Goal: Task Accomplishment & Management: Manage account settings

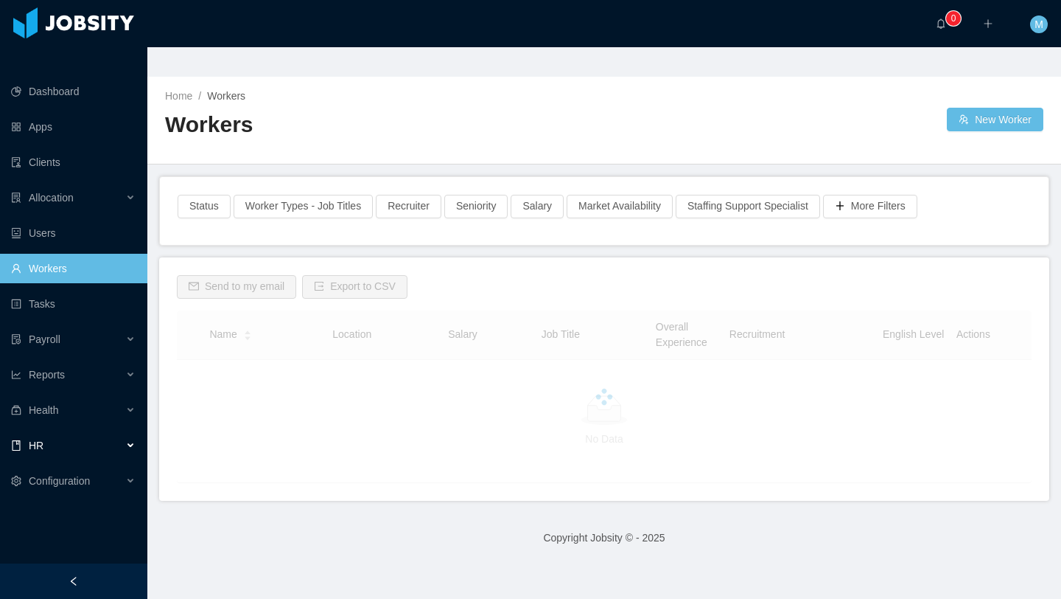
click at [35, 439] on span "HR" at bounding box center [36, 445] width 15 height 12
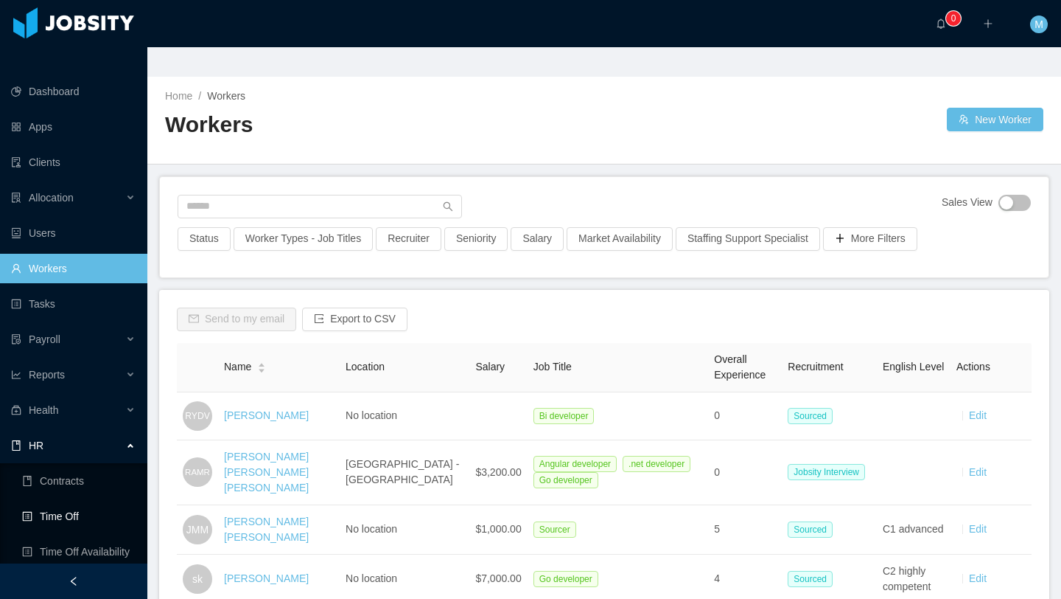
click at [87, 501] on link "Time Off" at bounding box center [79, 515] width 114 height 29
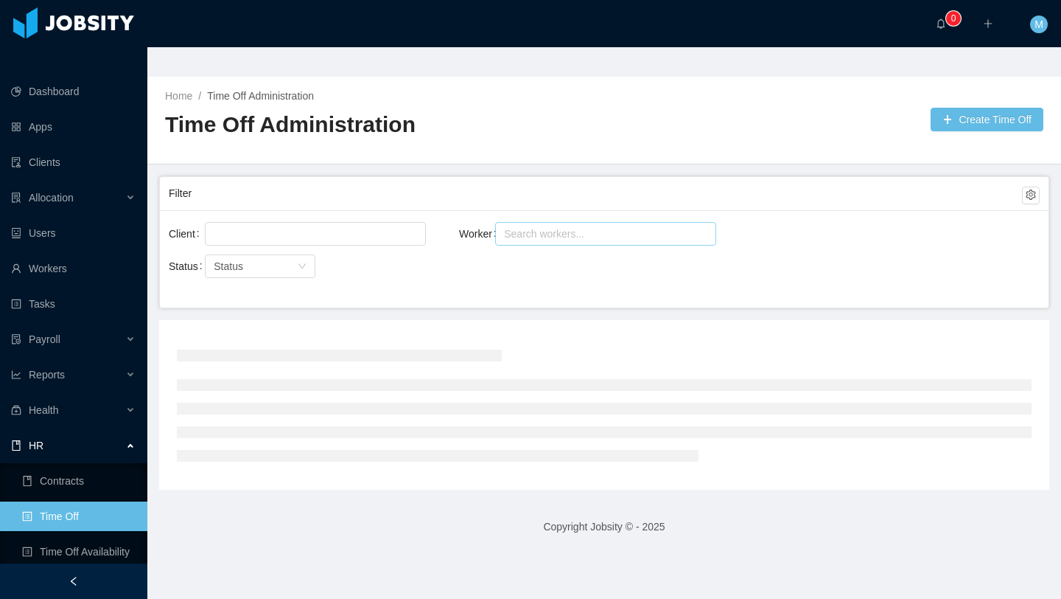
click at [557, 226] on div "Search workers..." at bounding box center [599, 233] width 190 height 15
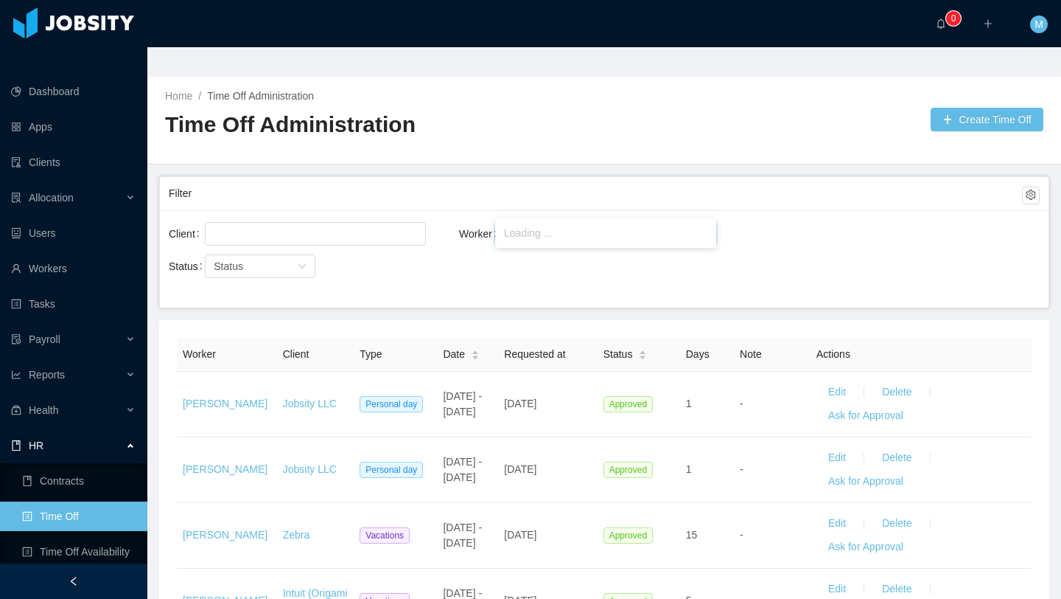
type input "****"
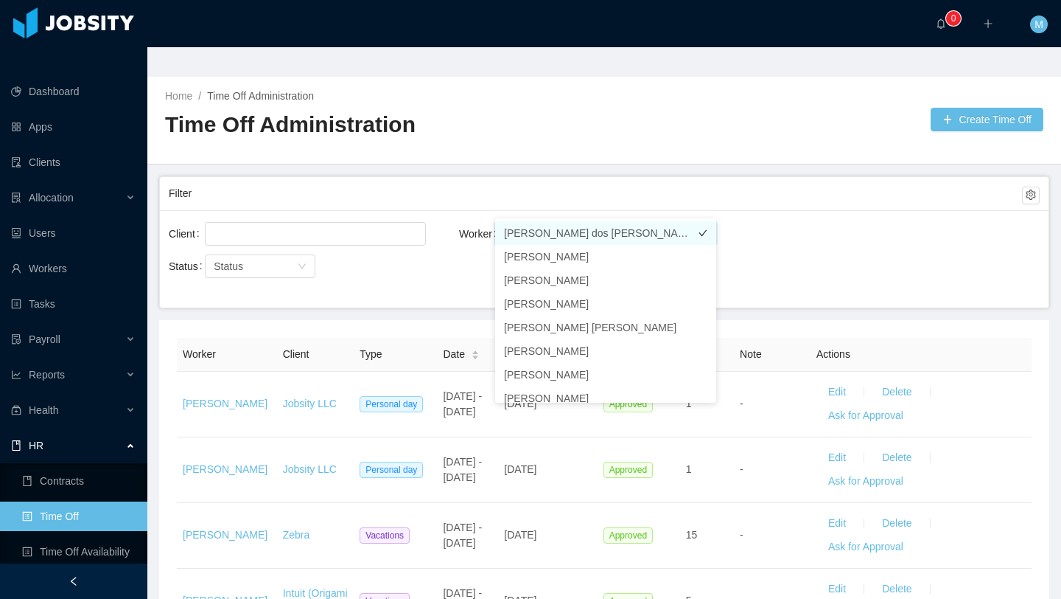
click at [553, 242] on li "[PERSON_NAME] dos [PERSON_NAME]" at bounding box center [605, 233] width 221 height 24
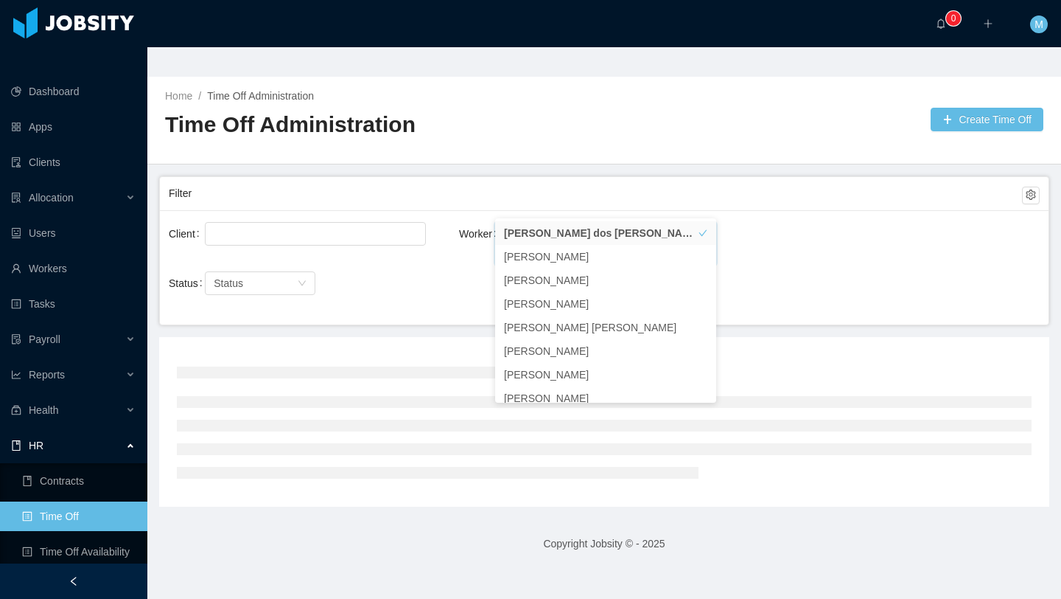
click at [456, 268] on div "Status Status" at bounding box center [314, 282] width 290 height 29
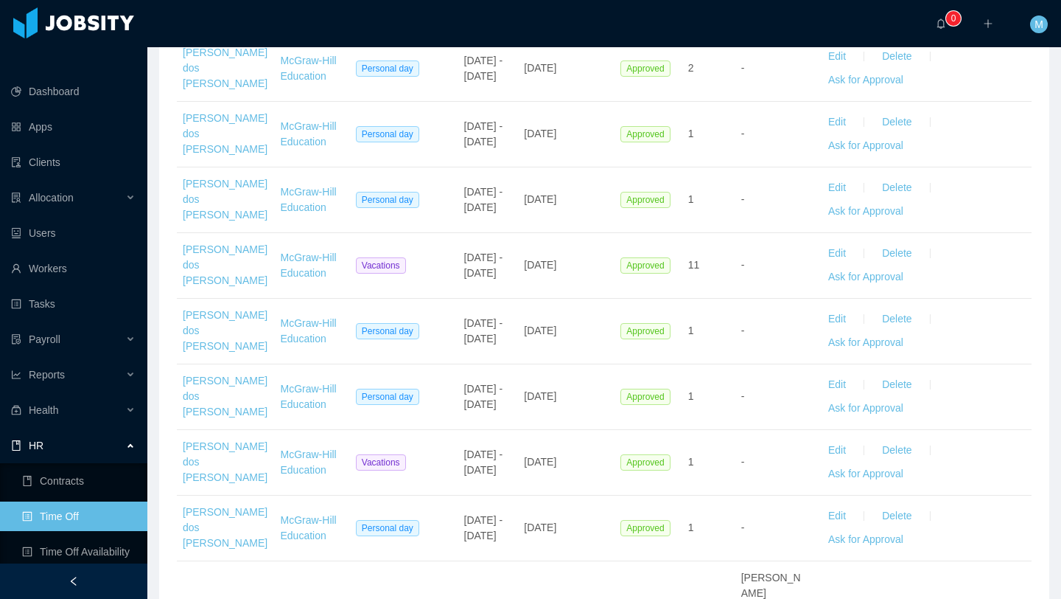
scroll to position [994, 0]
